Goal: Task Accomplishment & Management: Manage account settings

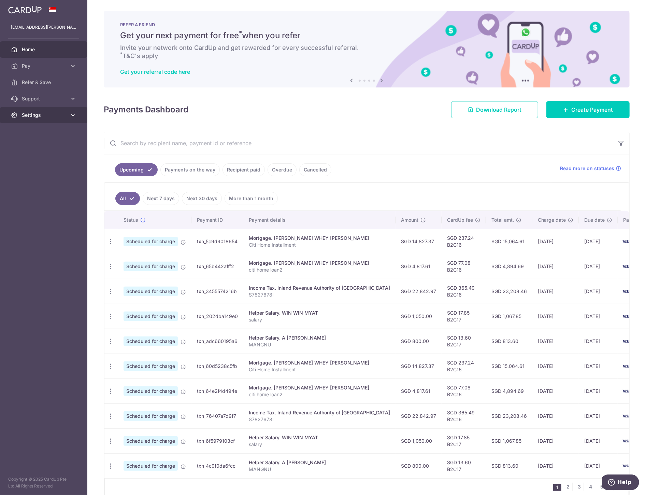
click at [32, 112] on span "Settings" at bounding box center [44, 115] width 45 height 7
click at [191, 169] on link "Payments on the way" at bounding box center [189, 169] width 59 height 13
click at [235, 168] on link "Recipient paid" at bounding box center [244, 169] width 42 height 13
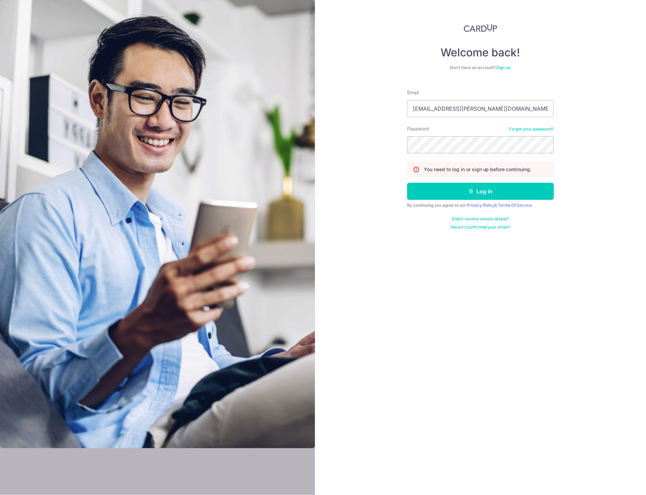
click at [455, 117] on form "Email yeo.edwin@gmail.com Password Forgot your password? You need to log in or …" at bounding box center [480, 157] width 147 height 146
click at [455, 106] on input "yeo.edwin@gmail.com" at bounding box center [480, 108] width 147 height 17
type input "[PERSON_NAME][EMAIL_ADDRESS][DOMAIN_NAME]"
click at [466, 192] on button "Log in" at bounding box center [480, 191] width 147 height 17
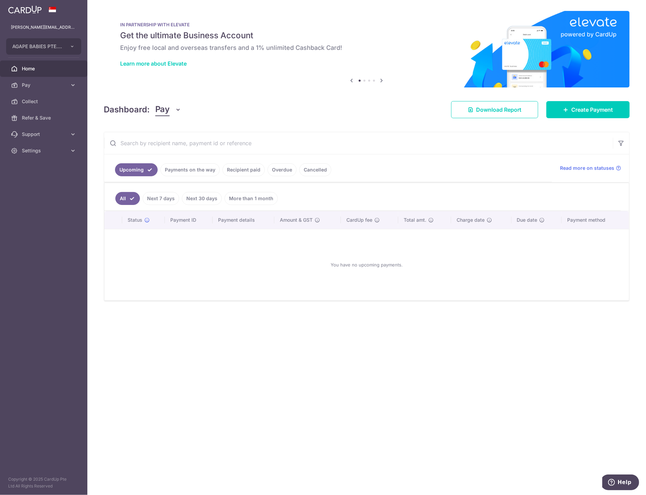
click at [194, 172] on link "Payments on the way" at bounding box center [189, 169] width 59 height 13
